Goal: Check status: Check status

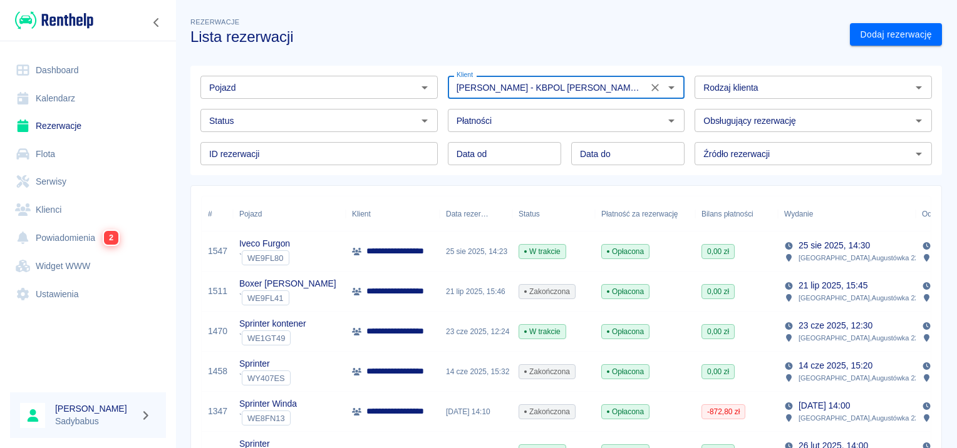
scroll to position [125, 0]
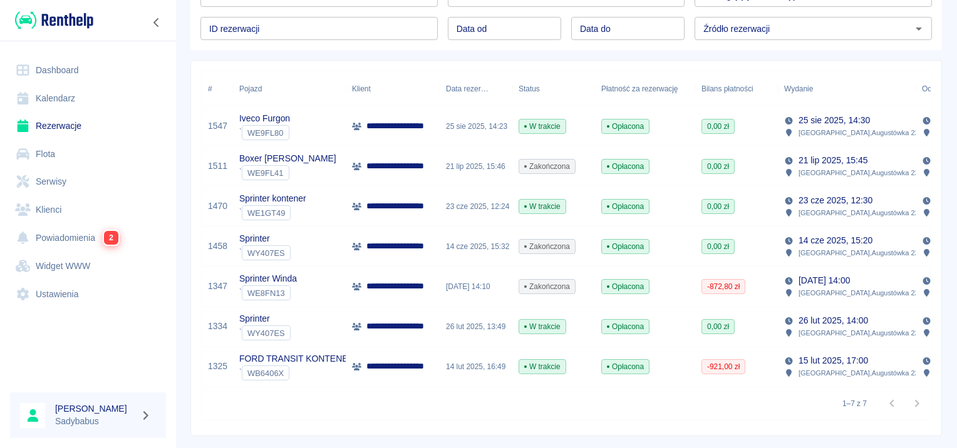
click at [416, 270] on div "**********" at bounding box center [393, 287] width 94 height 40
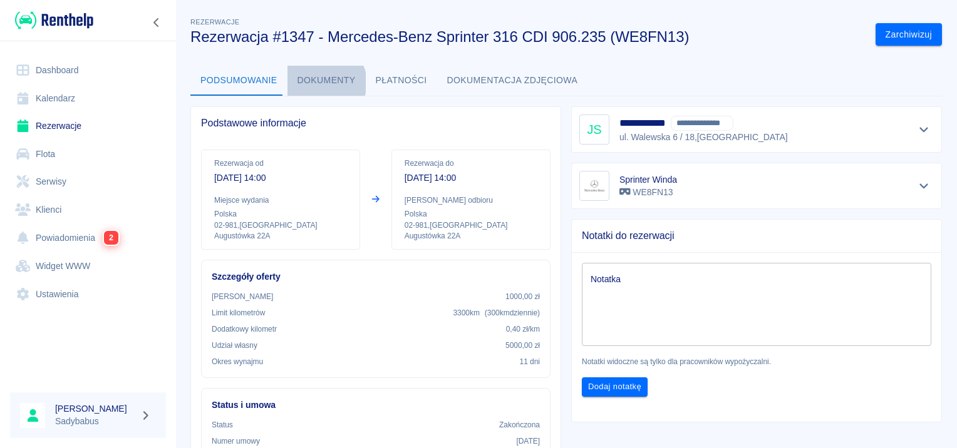
click at [321, 82] on button "Dokumenty" at bounding box center [326, 81] width 78 height 30
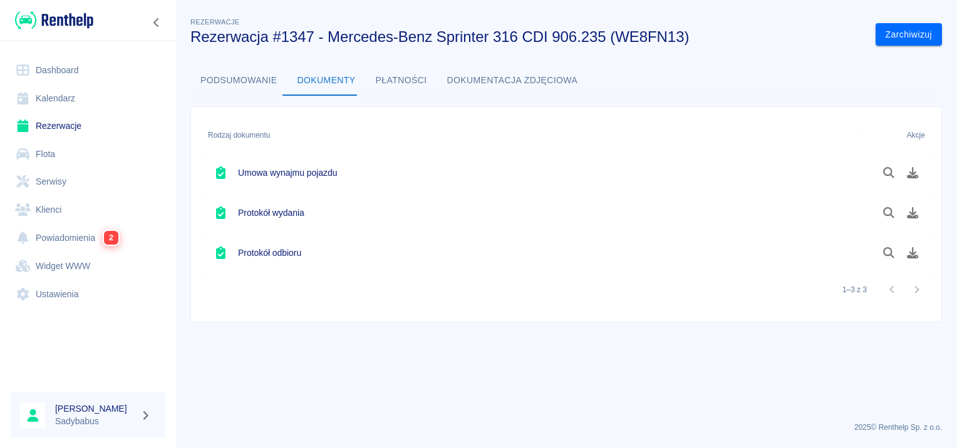
click at [404, 79] on button "Płatności" at bounding box center [401, 81] width 71 height 30
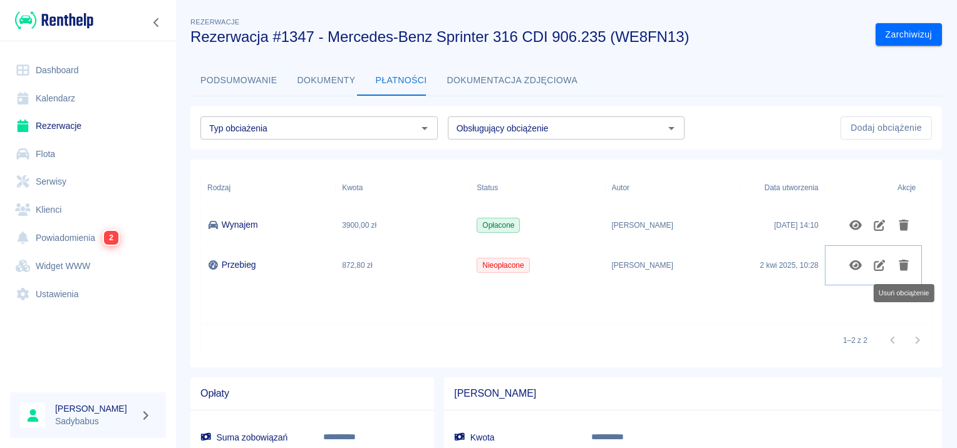
click at [903, 262] on icon "Usuń obciążenie" at bounding box center [903, 265] width 14 height 11
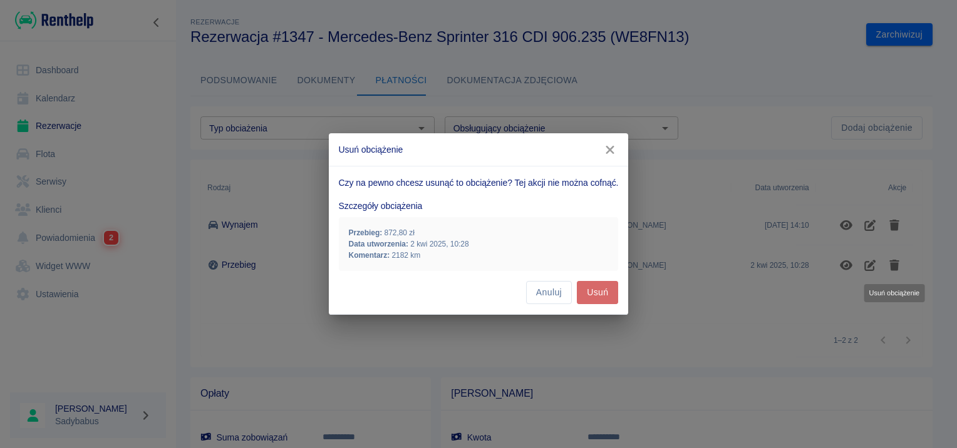
click at [610, 287] on button "Usuń" at bounding box center [597, 292] width 41 height 23
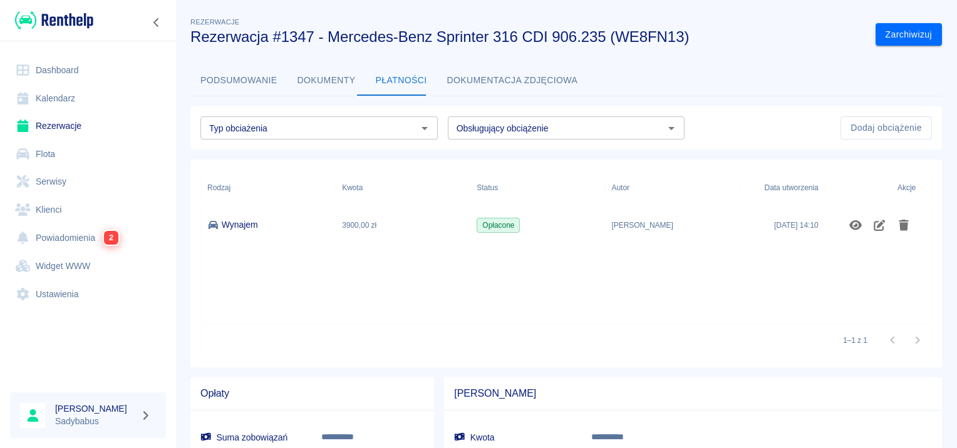
click at [59, 136] on link "Rezerwacje" at bounding box center [88, 126] width 156 height 28
